Goal: Task Accomplishment & Management: Use online tool/utility

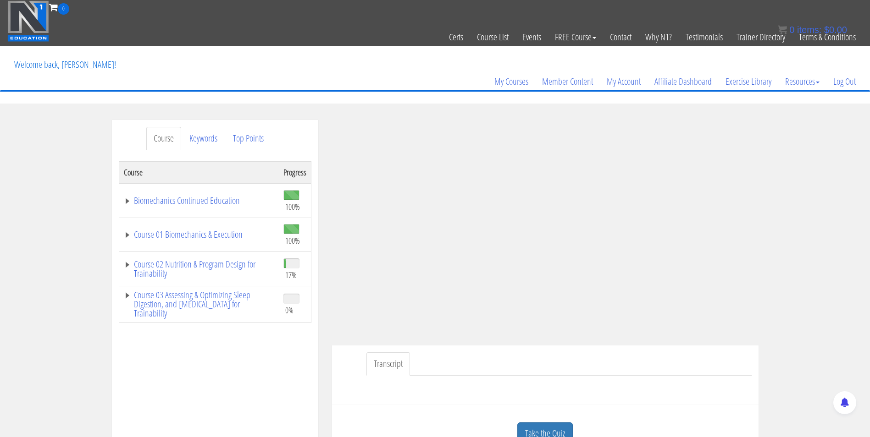
scroll to position [85, 0]
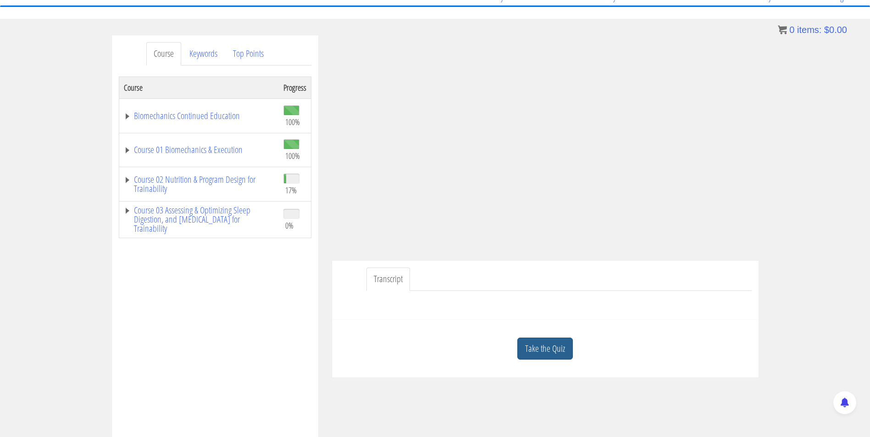
click at [555, 342] on link "Take the Quiz" at bounding box center [544, 349] width 55 height 22
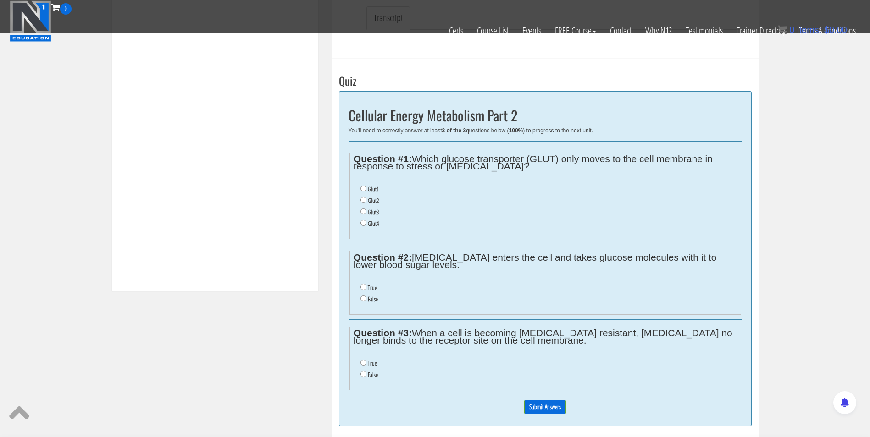
scroll to position [287, 0]
click at [362, 224] on input "Glut4" at bounding box center [363, 224] width 6 height 6
radio input "true"
click at [363, 288] on input "True" at bounding box center [363, 288] width 6 height 6
radio input "true"
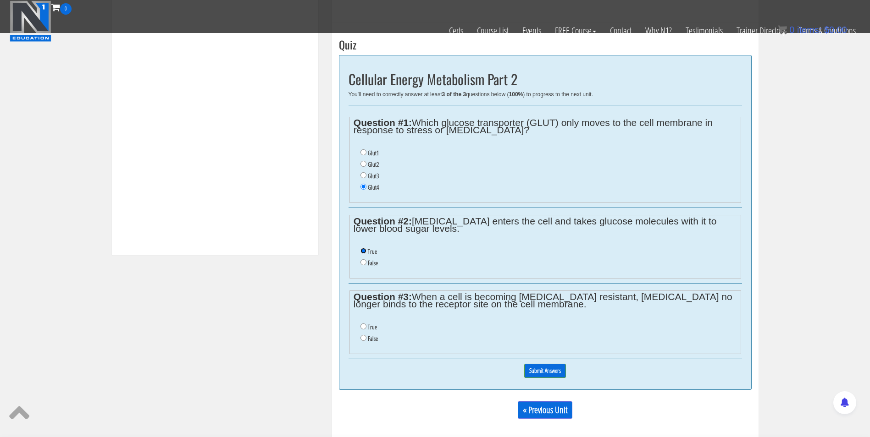
scroll to position [324, 0]
click at [362, 330] on input "True" at bounding box center [363, 327] width 6 height 6
radio input "true"
click at [552, 373] on input "Submit Answers" at bounding box center [545, 371] width 42 height 14
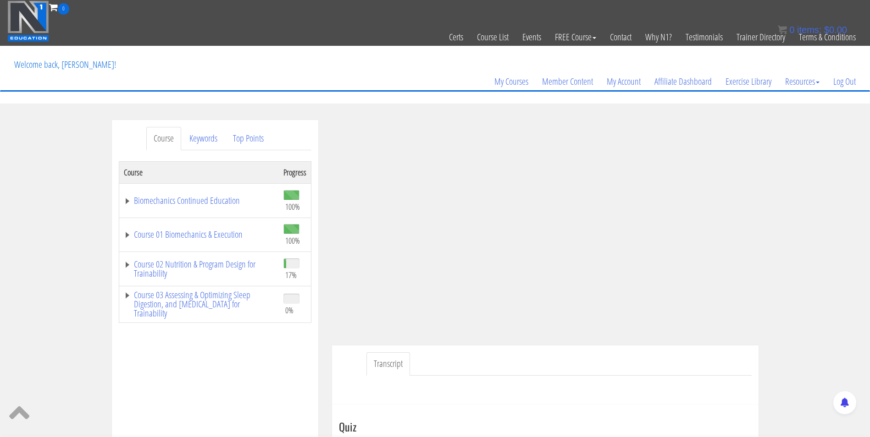
click at [37, 13] on img at bounding box center [28, 20] width 42 height 41
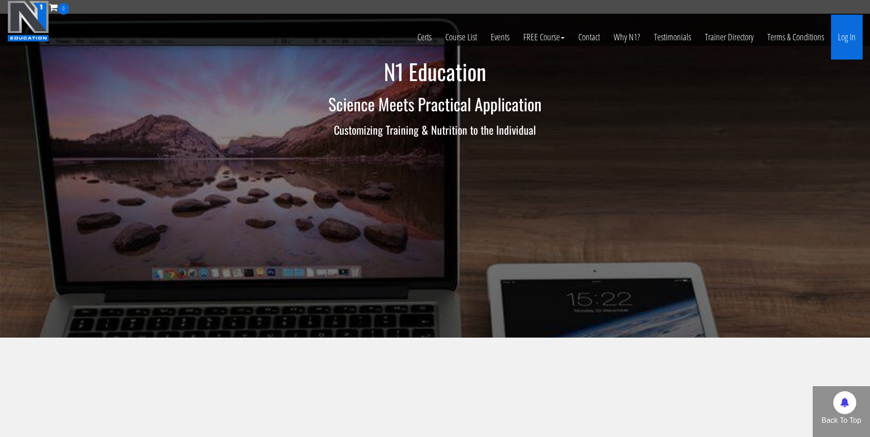
click at [840, 34] on link "Log In" at bounding box center [847, 37] width 32 height 45
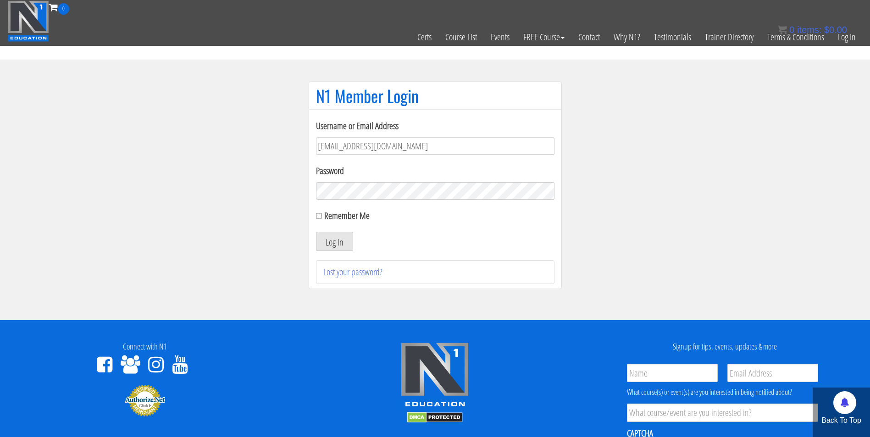
type input "[EMAIL_ADDRESS][DOMAIN_NAME]"
click at [316, 232] on button "Log In" at bounding box center [334, 241] width 37 height 19
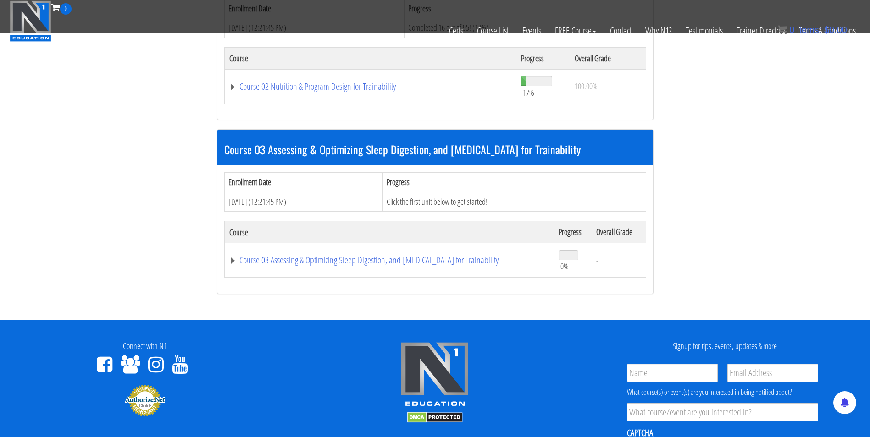
scroll to position [492, 0]
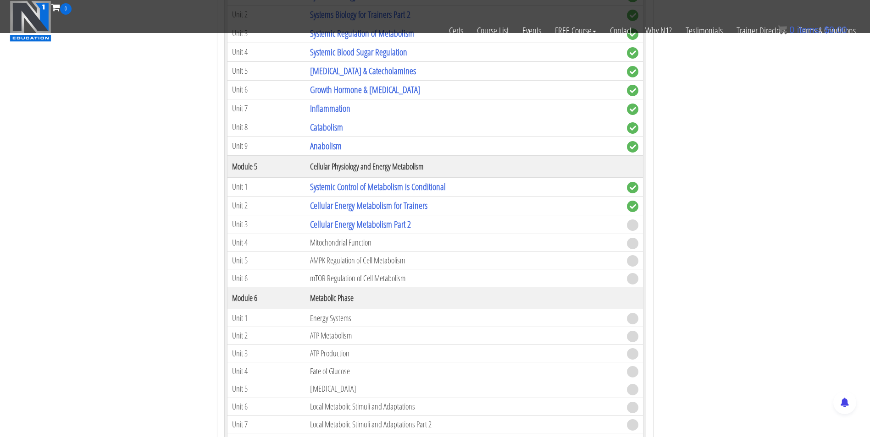
scroll to position [848, 0]
click at [325, 225] on link "Cellular Energy Metabolism Part 2" at bounding box center [360, 225] width 101 height 12
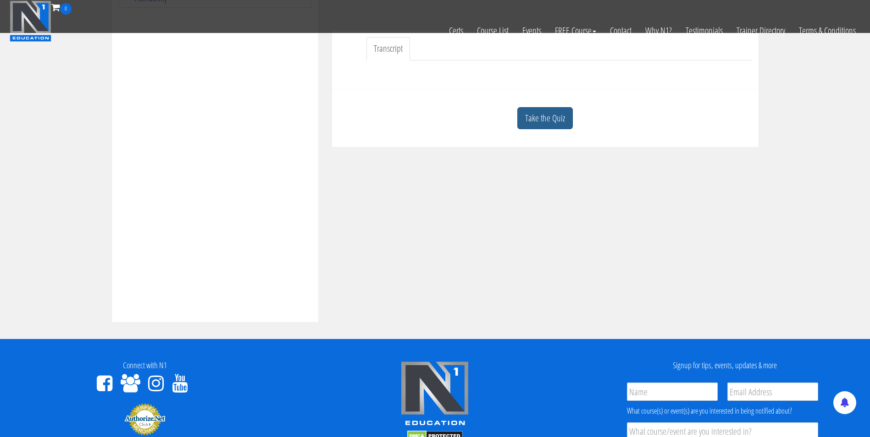
click at [547, 118] on link "Take the Quiz" at bounding box center [544, 118] width 55 height 22
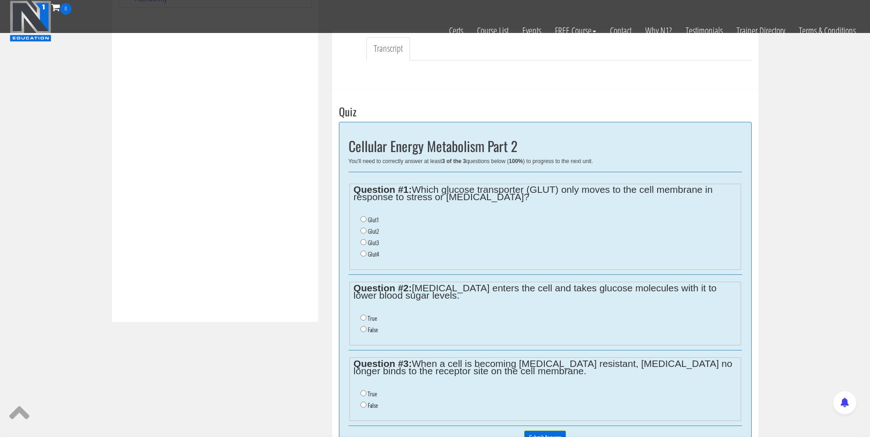
scroll to position [303, 0]
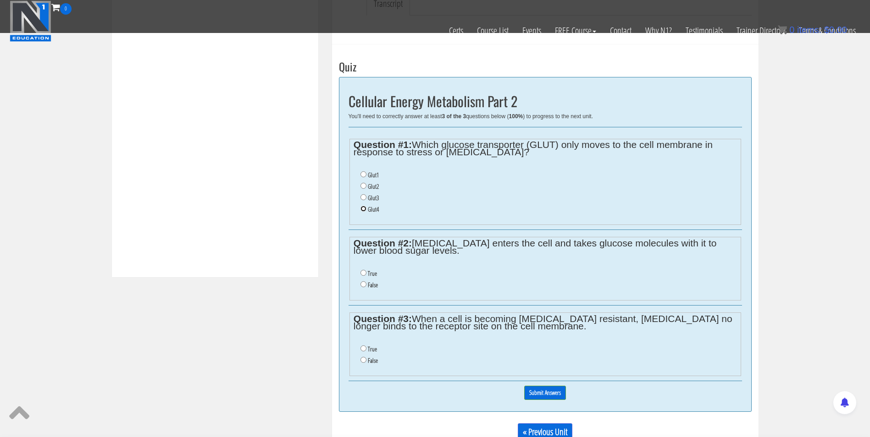
click at [364, 209] on input "Glut4" at bounding box center [363, 209] width 6 height 6
radio input "true"
click at [360, 271] on input "True" at bounding box center [363, 273] width 6 height 6
radio input "true"
click at [362, 349] on input "True" at bounding box center [363, 349] width 6 height 6
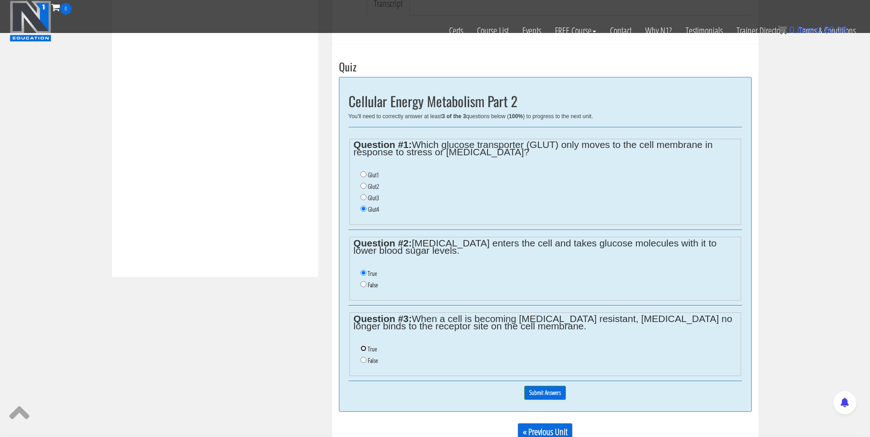
radio input "true"
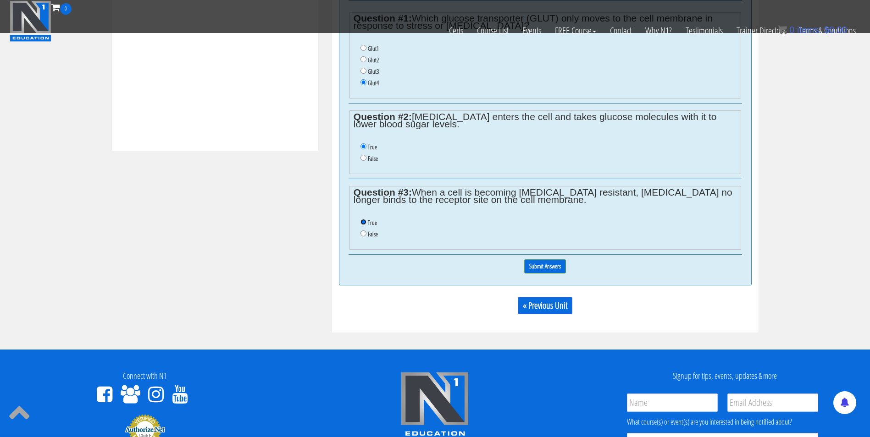
scroll to position [429, 0]
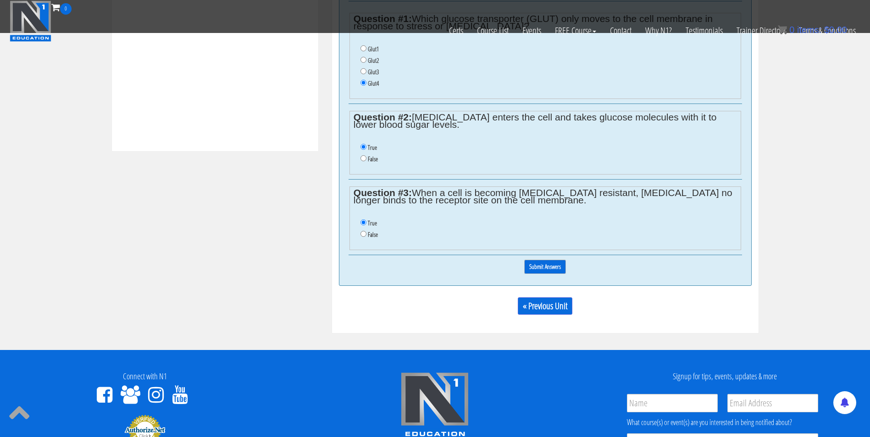
click at [531, 265] on input "Submit Answers" at bounding box center [545, 267] width 42 height 14
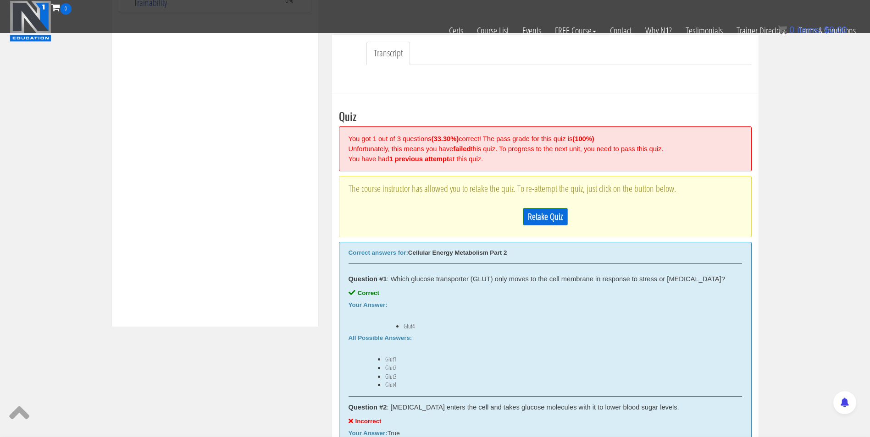
scroll to position [253, 0]
click at [541, 220] on link "Retake Quiz" at bounding box center [545, 217] width 45 height 17
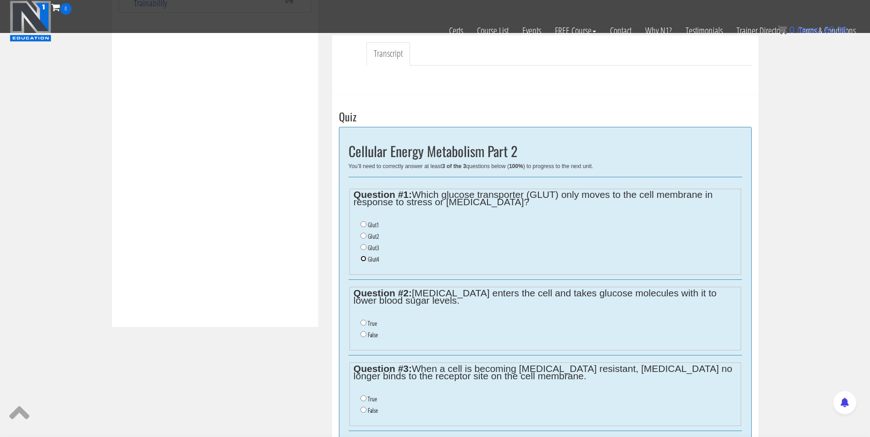
click at [364, 259] on input "Glut4" at bounding box center [363, 259] width 6 height 6
radio input "true"
click at [362, 334] on input "False" at bounding box center [363, 334] width 6 height 6
radio input "true"
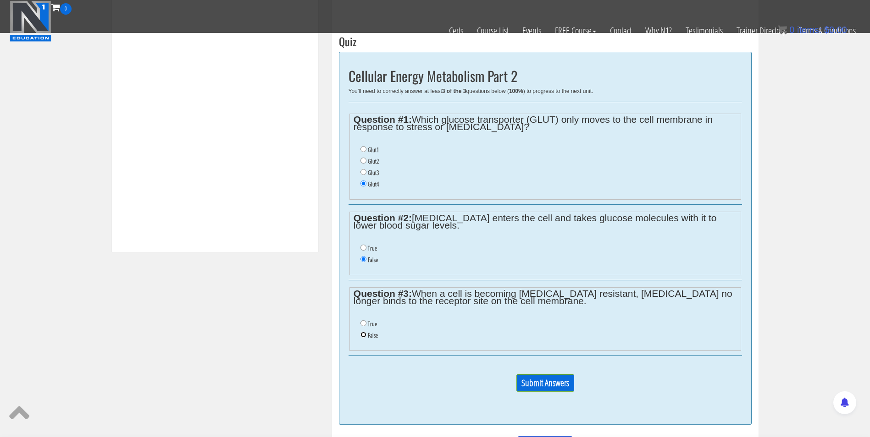
click at [362, 335] on input "False" at bounding box center [363, 335] width 6 height 6
radio input "true"
click at [532, 379] on input "Submit Answers" at bounding box center [545, 383] width 58 height 17
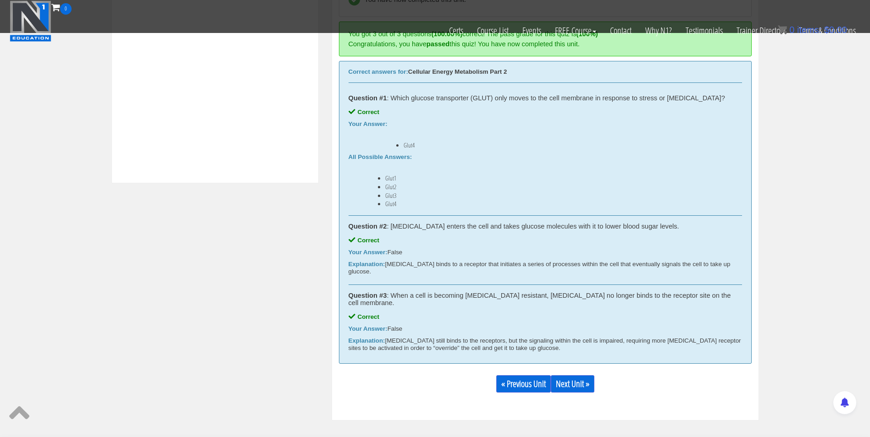
scroll to position [397, 0]
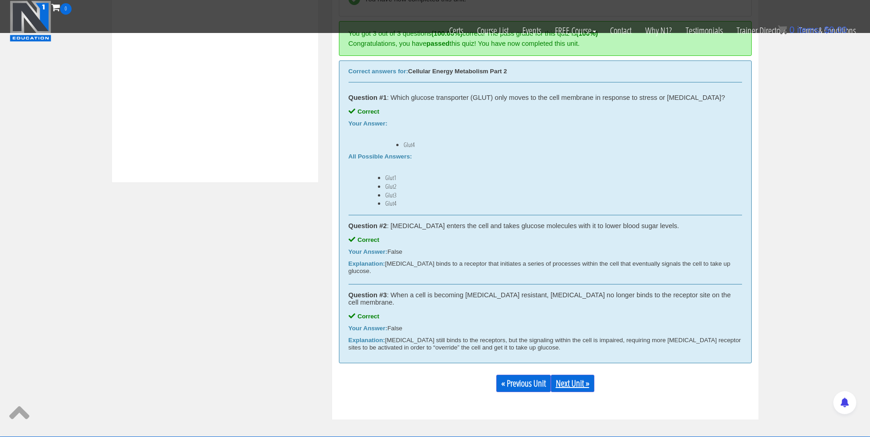
click at [587, 375] on link "Next Unit »" at bounding box center [573, 383] width 44 height 17
